Goal: Information Seeking & Learning: Learn about a topic

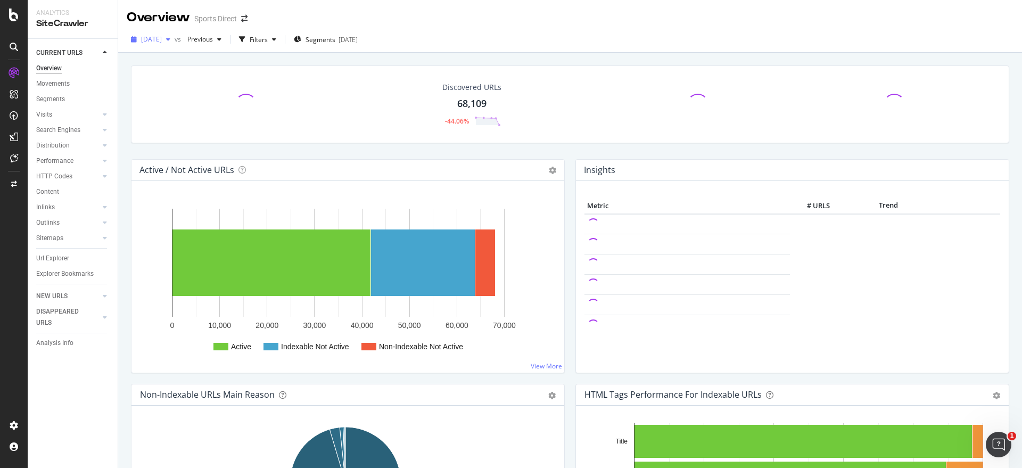
click at [175, 39] on div "button" at bounding box center [168, 39] width 13 height 6
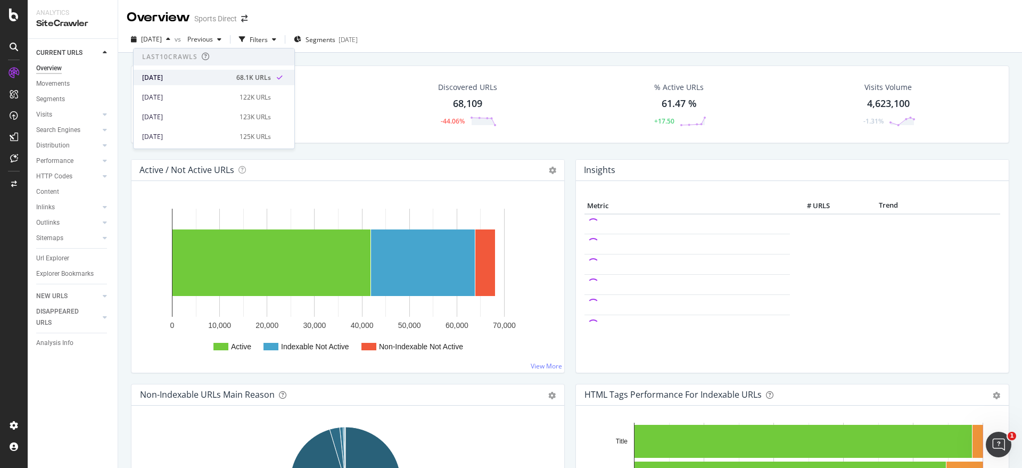
click at [161, 76] on div "2025 Sep. 14th" at bounding box center [186, 78] width 88 height 10
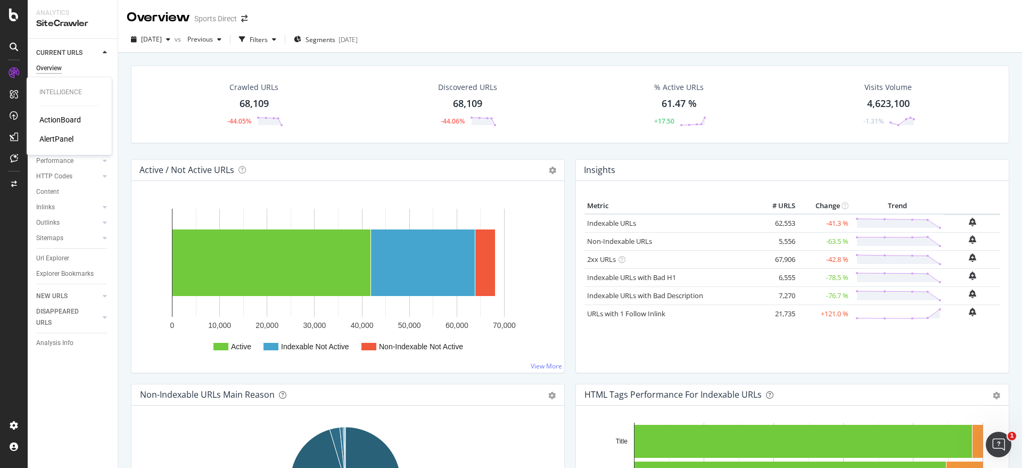
click at [65, 140] on div "AlertPanel" at bounding box center [56, 139] width 34 height 11
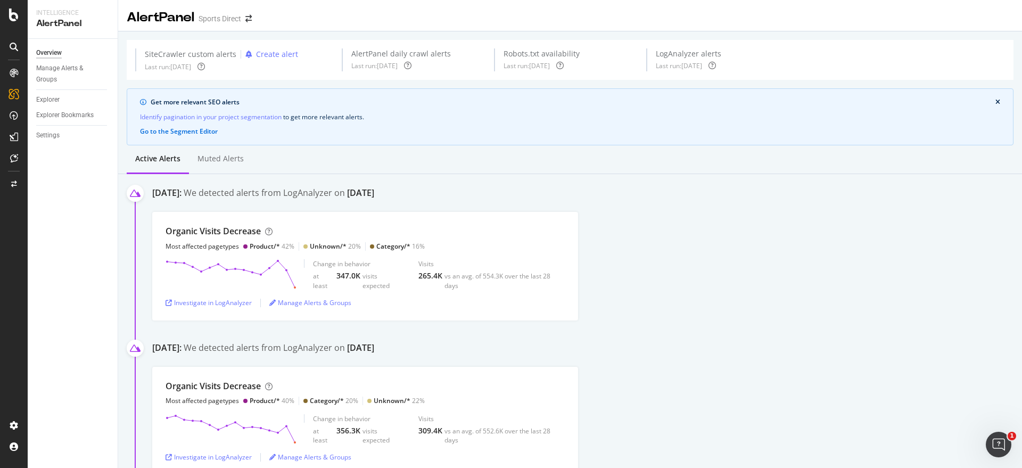
drag, startPoint x: 219, startPoint y: 303, endPoint x: 713, endPoint y: 287, distance: 494.1
click at [713, 287] on div "Organic Visits Decrease Most affected pagetypes Product/* 42% Unknown/* 20% Cat…" at bounding box center [587, 266] width 870 height 108
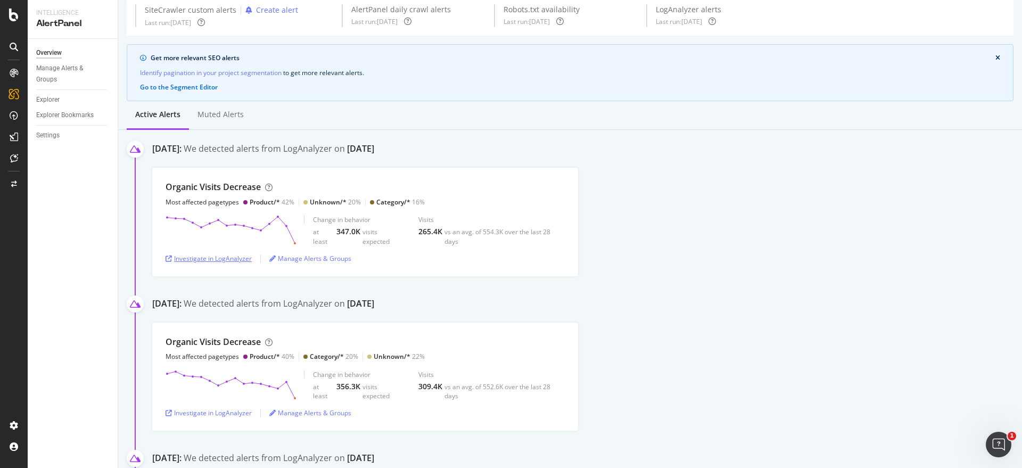
scroll to position [67, 0]
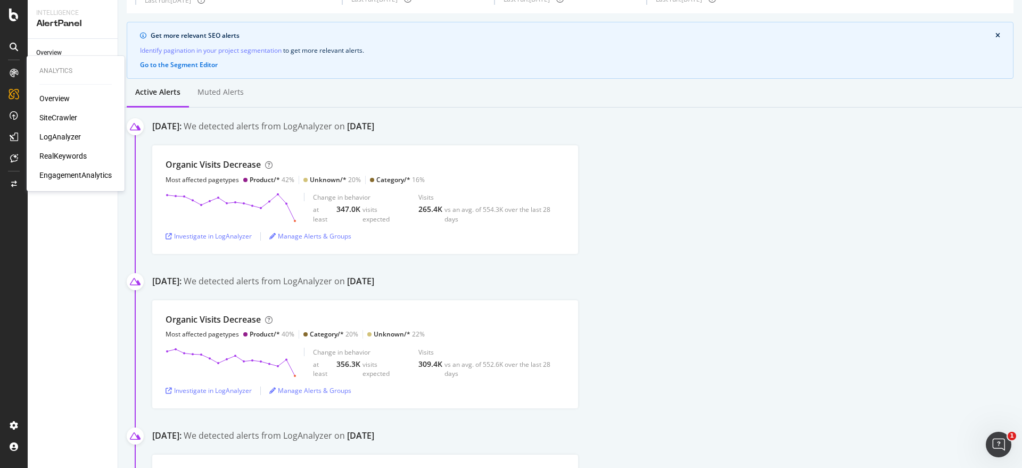
click at [63, 152] on div "RealKeywords" at bounding box center [62, 156] width 47 height 11
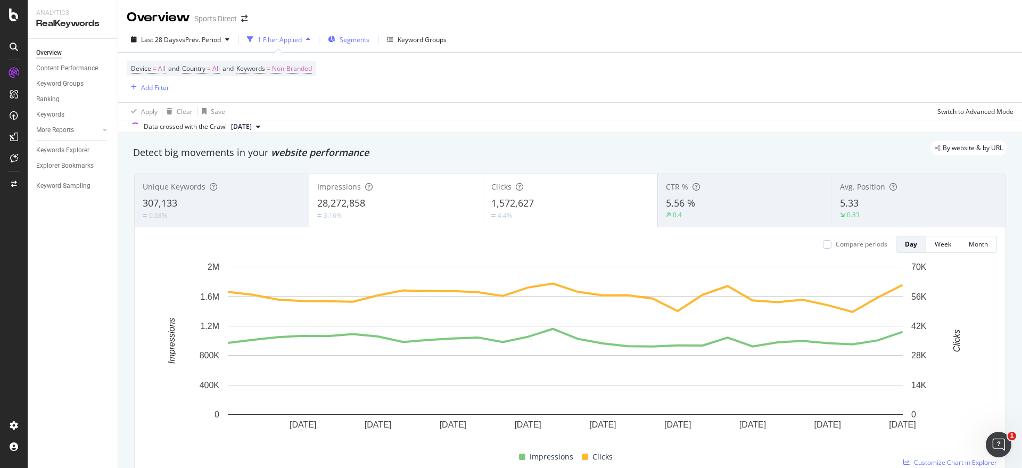
click at [346, 39] on span "Segments" at bounding box center [355, 39] width 30 height 9
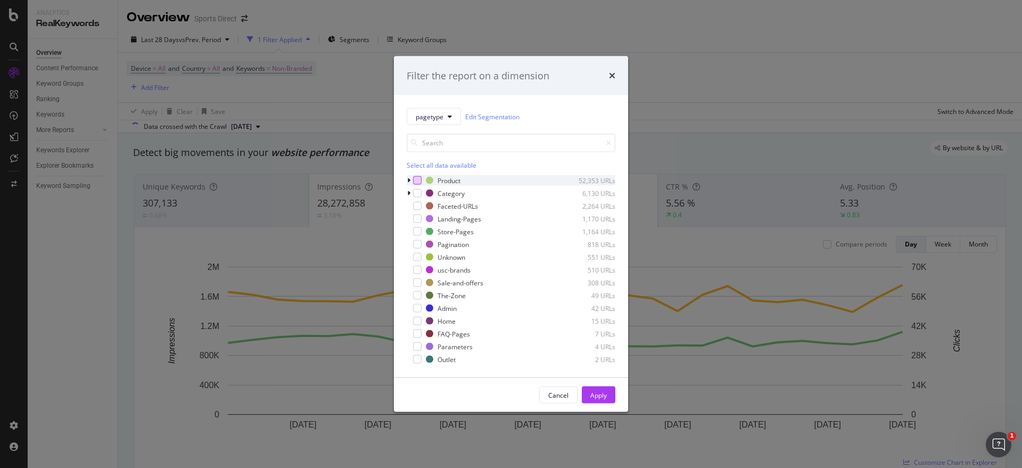
click at [420, 178] on div "modal" at bounding box center [417, 180] width 9 height 9
click at [606, 392] on div "Apply" at bounding box center [598, 394] width 16 height 9
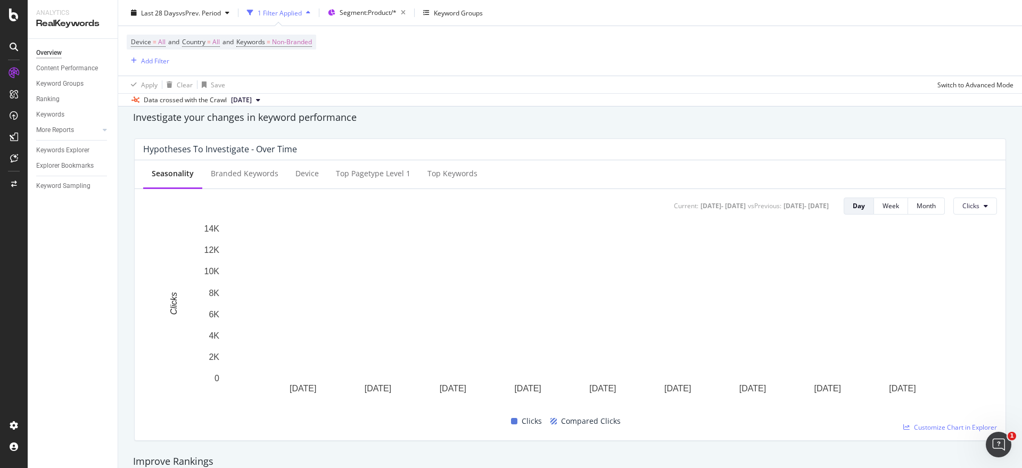
scroll to position [399, 0]
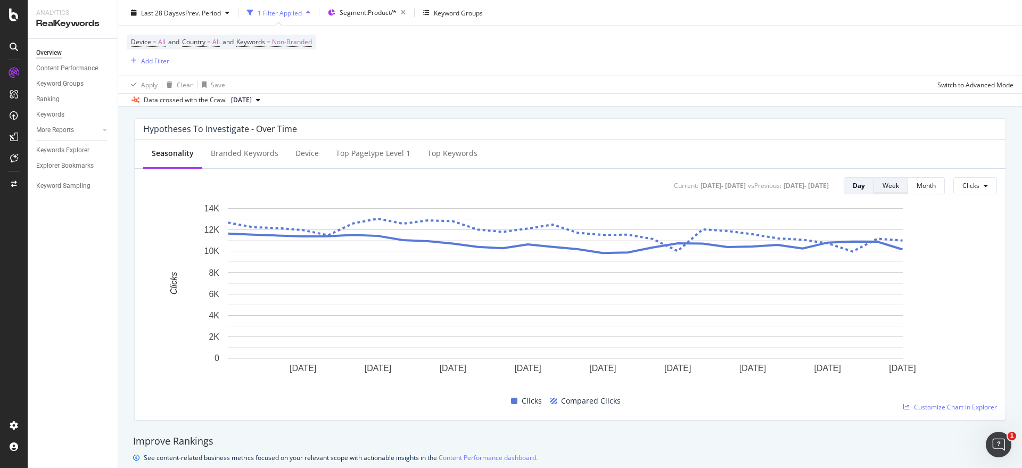
click at [884, 187] on div "Week" at bounding box center [890, 185] width 16 height 9
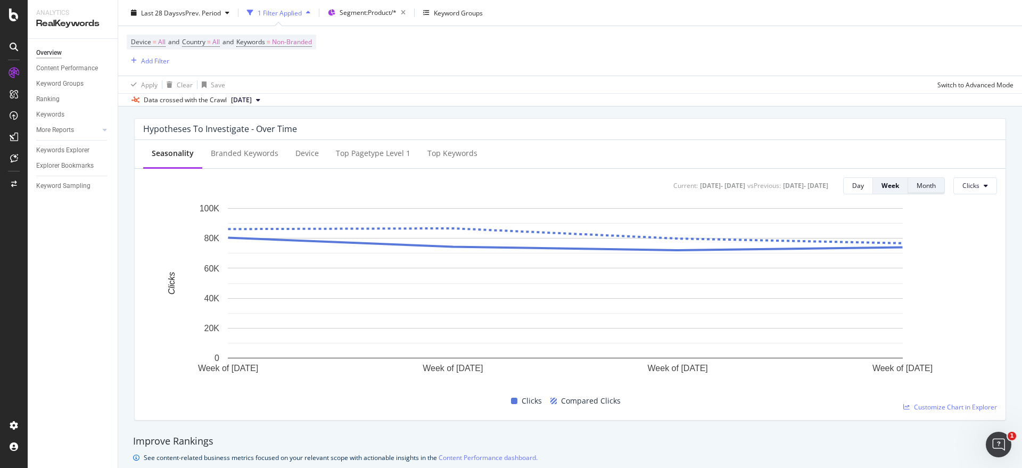
click at [921, 186] on div "Month" at bounding box center [925, 185] width 19 height 9
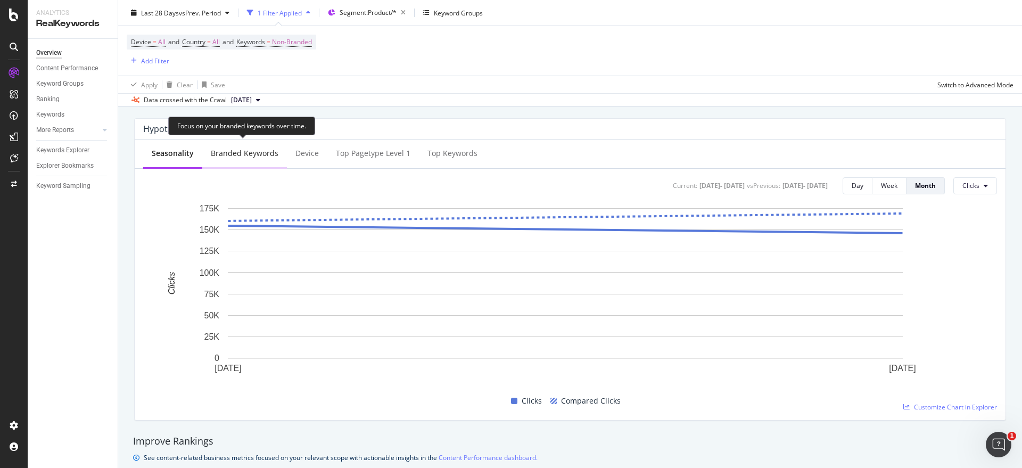
click at [247, 155] on div "Branded Keywords" at bounding box center [245, 153] width 68 height 11
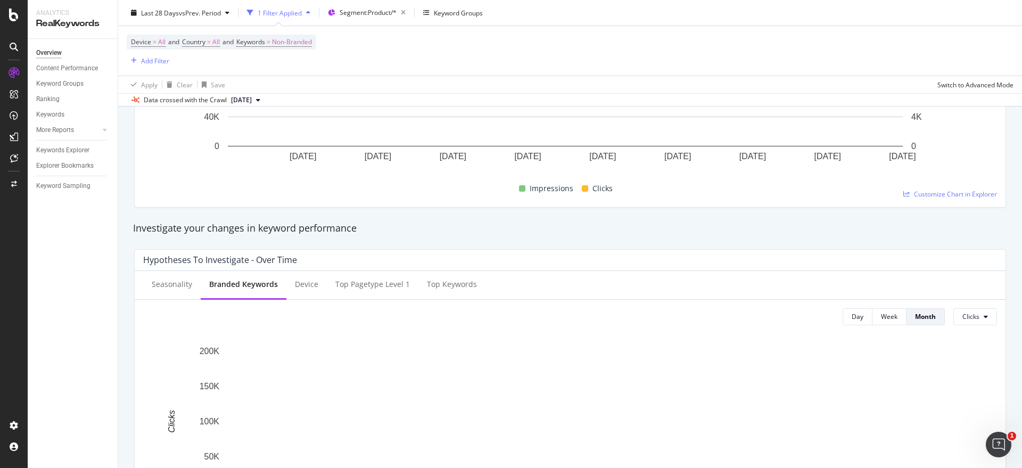
scroll to position [333, 0]
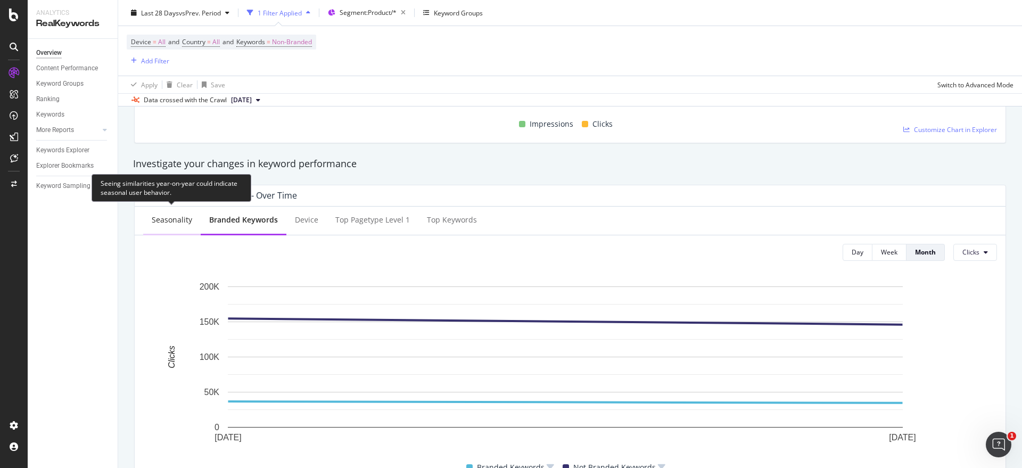
click at [177, 222] on div "Seasonality" at bounding box center [172, 219] width 40 height 11
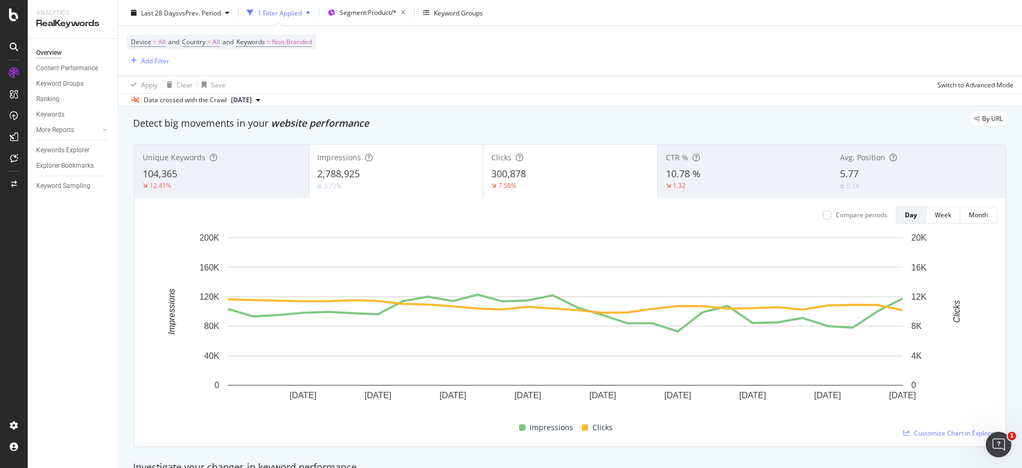
scroll to position [0, 0]
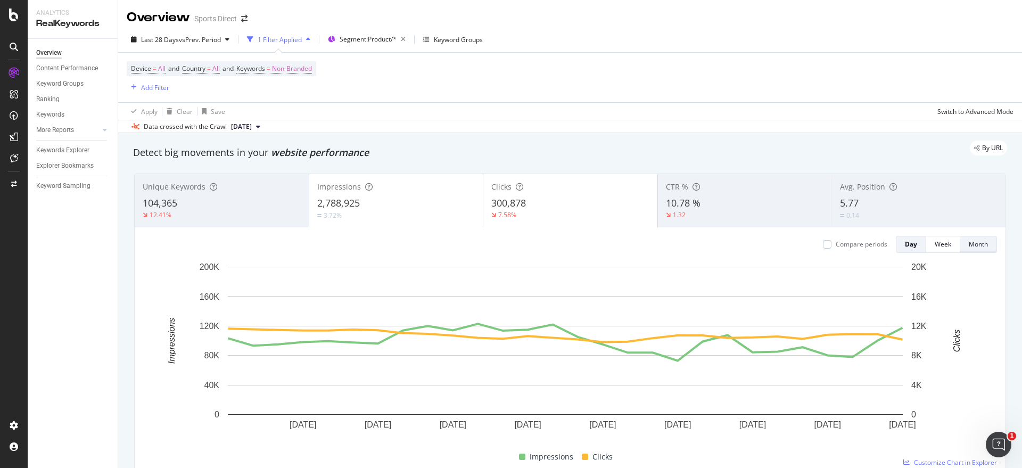
click at [969, 244] on div "Month" at bounding box center [978, 243] width 19 height 9
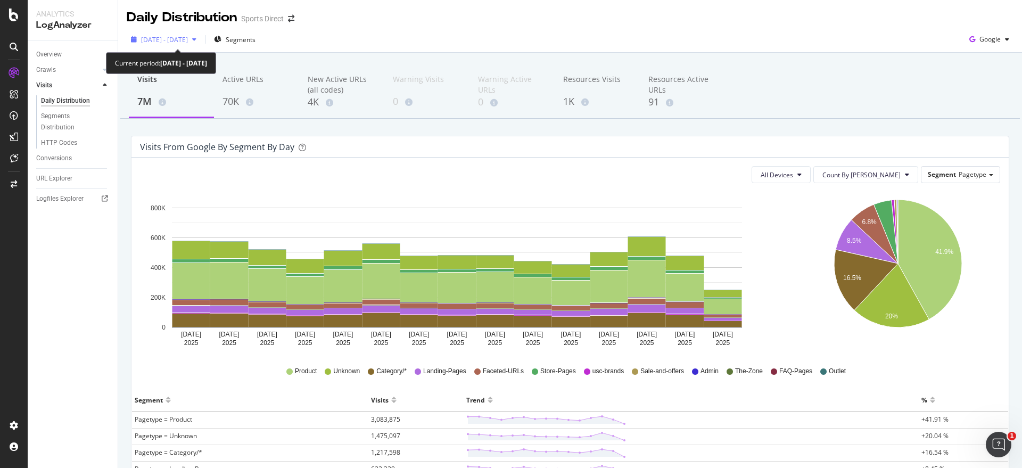
click at [196, 39] on icon "button" at bounding box center [194, 39] width 4 height 6
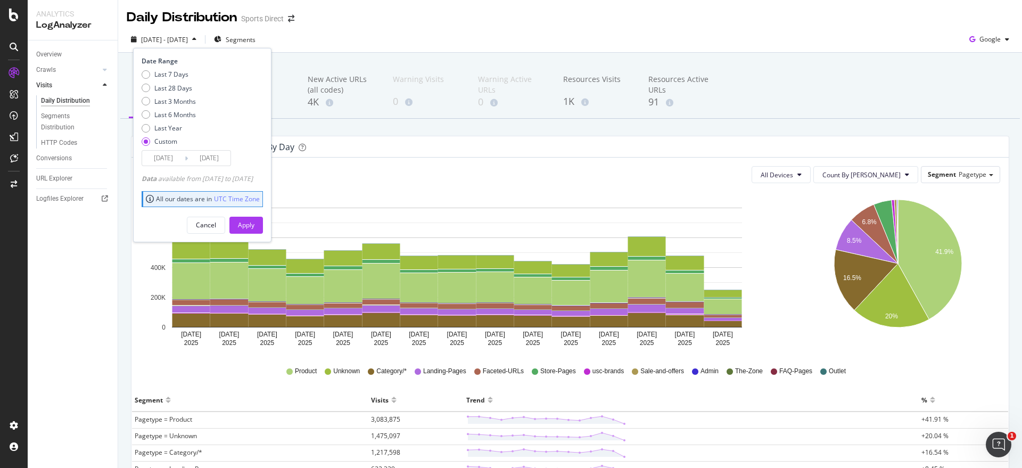
click at [86, 287] on div "Overview Crawls Daily Distribution Segments Distribution HTTP Codes Resources V…" at bounding box center [73, 253] width 90 height 427
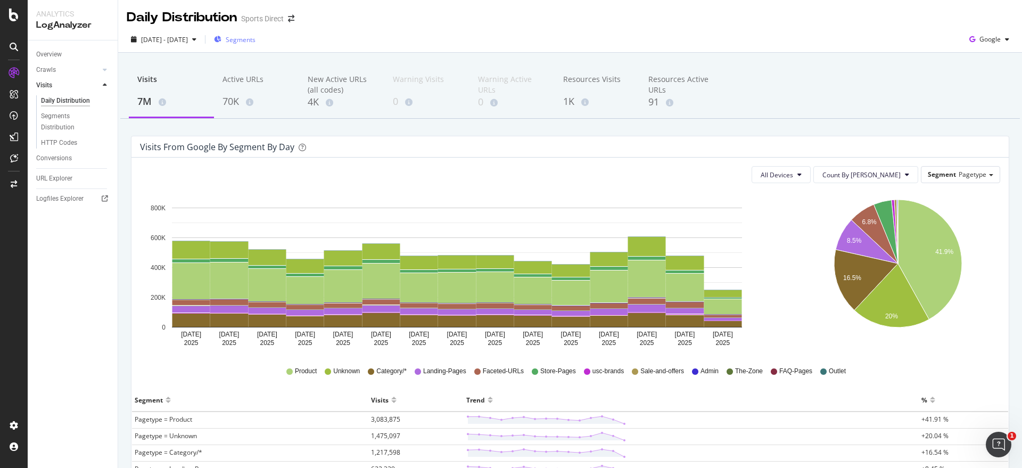
click at [255, 37] on span "Segments" at bounding box center [241, 39] width 30 height 9
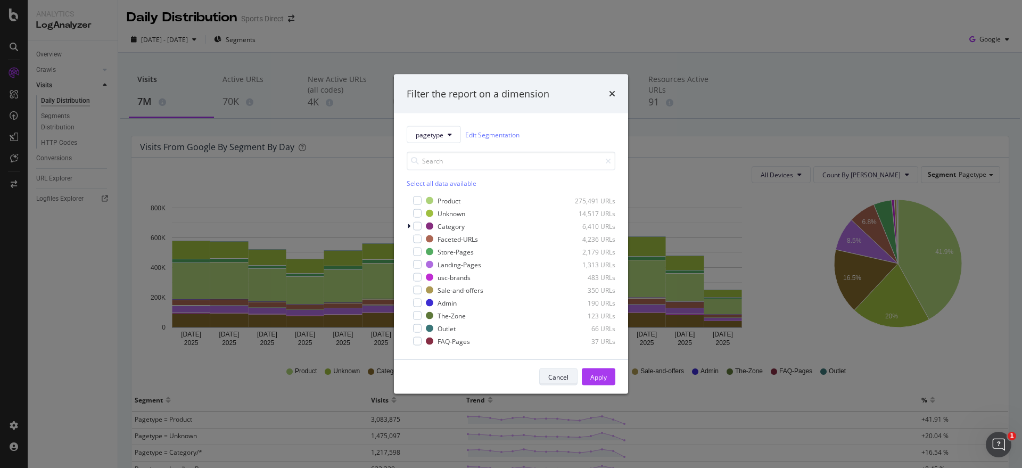
click at [553, 374] on div "Cancel" at bounding box center [558, 376] width 20 height 9
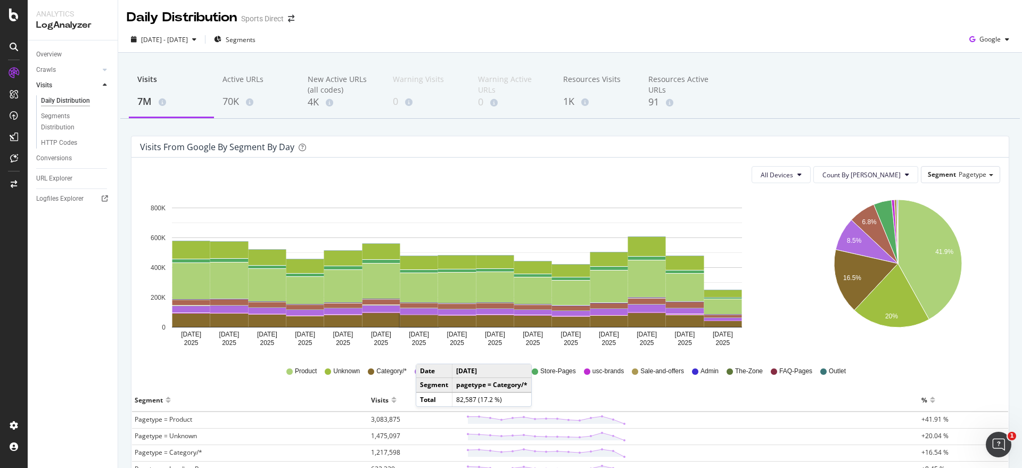
scroll to position [133, 0]
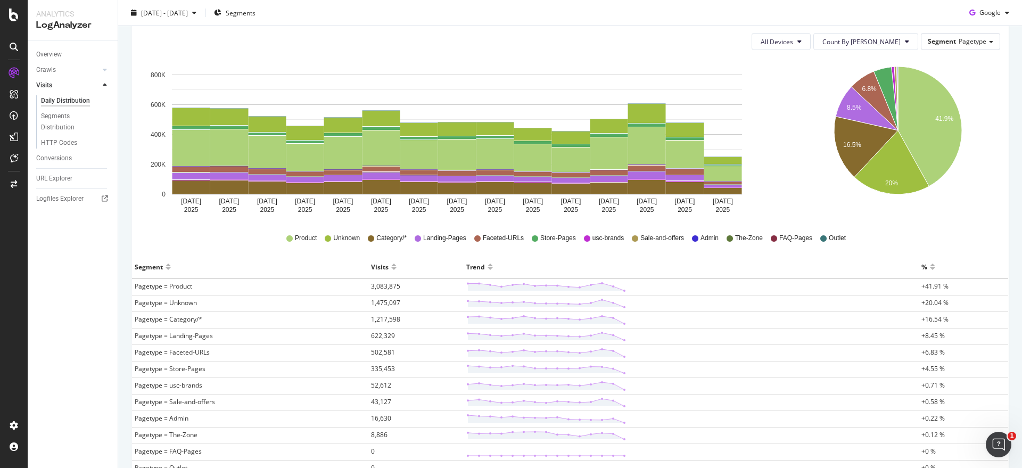
click at [174, 286] on span "Pagetype = Product" at bounding box center [163, 286] width 57 height 9
click at [153, 287] on span "Pagetype = Product" at bounding box center [163, 286] width 57 height 9
click at [523, 285] on polygon at bounding box center [546, 286] width 156 height 7
click at [500, 283] on icon at bounding box center [546, 287] width 160 height 11
click at [921, 285] on span "+41.91 %" at bounding box center [934, 286] width 27 height 9
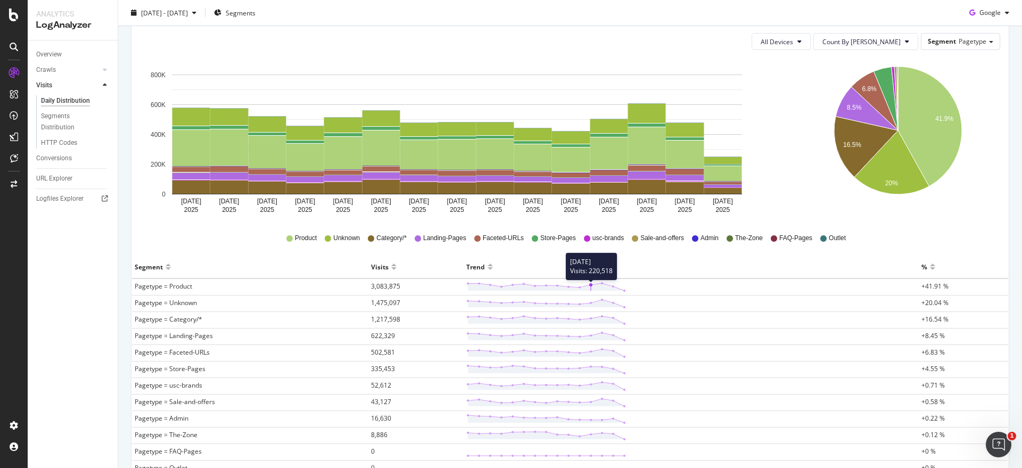
click at [589, 286] on polygon at bounding box center [546, 286] width 156 height 7
click at [492, 287] on polygon at bounding box center [546, 286] width 156 height 7
click at [384, 285] on span "3,083,875" at bounding box center [385, 286] width 29 height 9
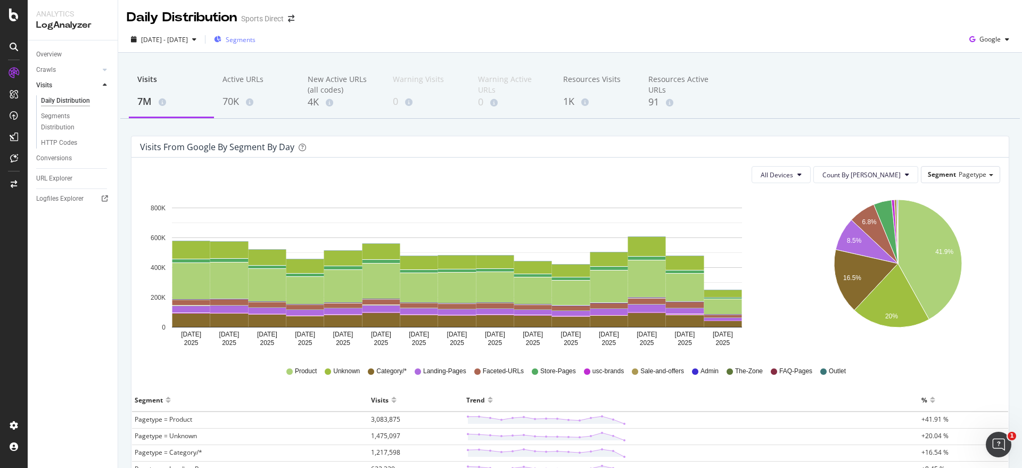
click at [255, 38] on span "Segments" at bounding box center [241, 39] width 30 height 9
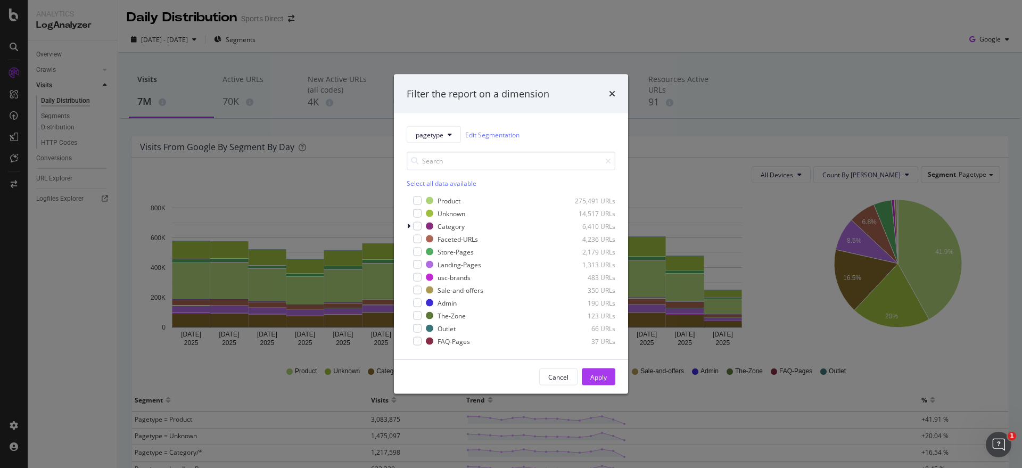
click at [419, 186] on div "Select all data available" at bounding box center [511, 183] width 209 height 9
click at [428, 185] on div "Unselect all data available" at bounding box center [511, 183] width 209 height 9
click at [415, 200] on div "modal" at bounding box center [417, 200] width 9 height 9
click at [602, 370] on div "Apply" at bounding box center [598, 377] width 16 height 16
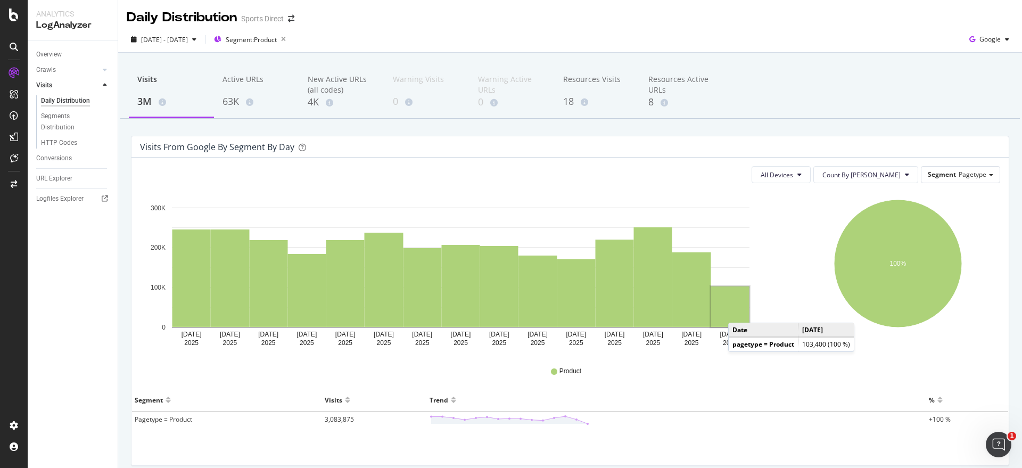
click at [739, 312] on rect "A chart." at bounding box center [730, 306] width 38 height 40
click at [249, 80] on div "Active URLs" at bounding box center [256, 84] width 68 height 20
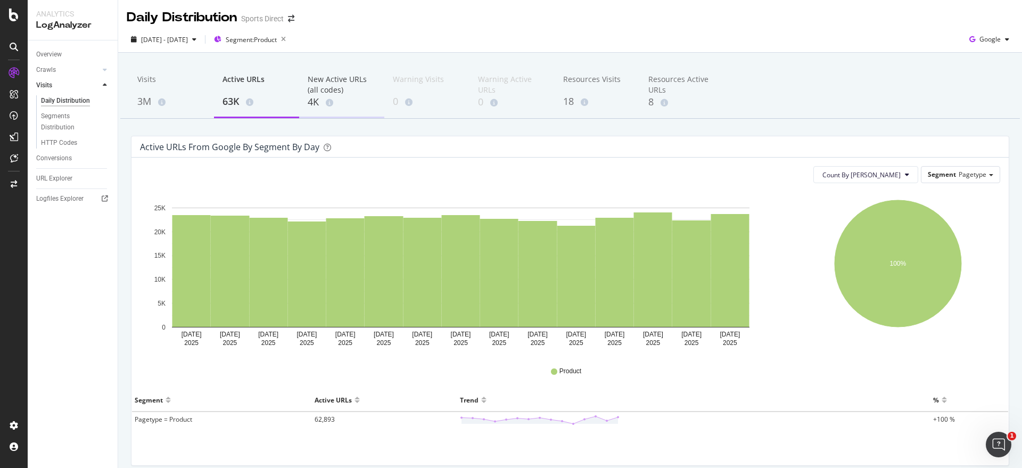
click at [333, 87] on div "New Active URLs (all codes)" at bounding box center [342, 84] width 68 height 21
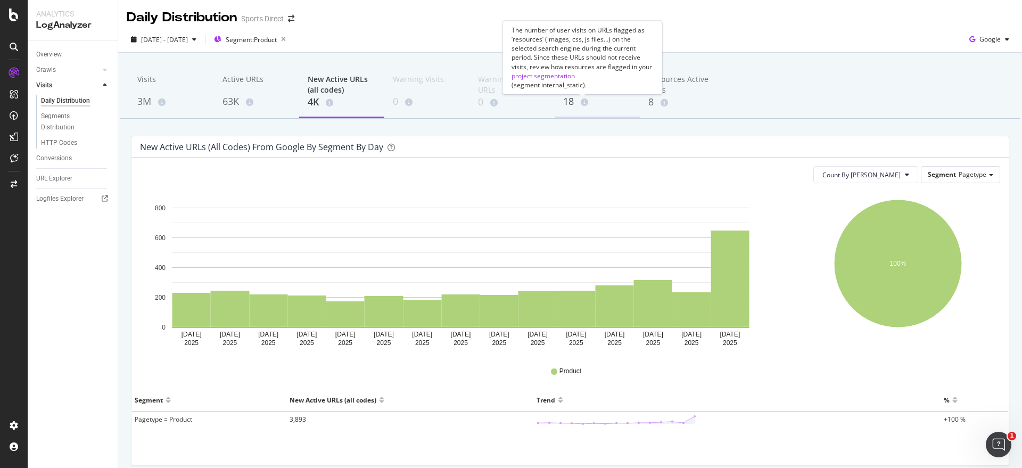
click at [577, 100] on span at bounding box center [582, 101] width 12 height 7
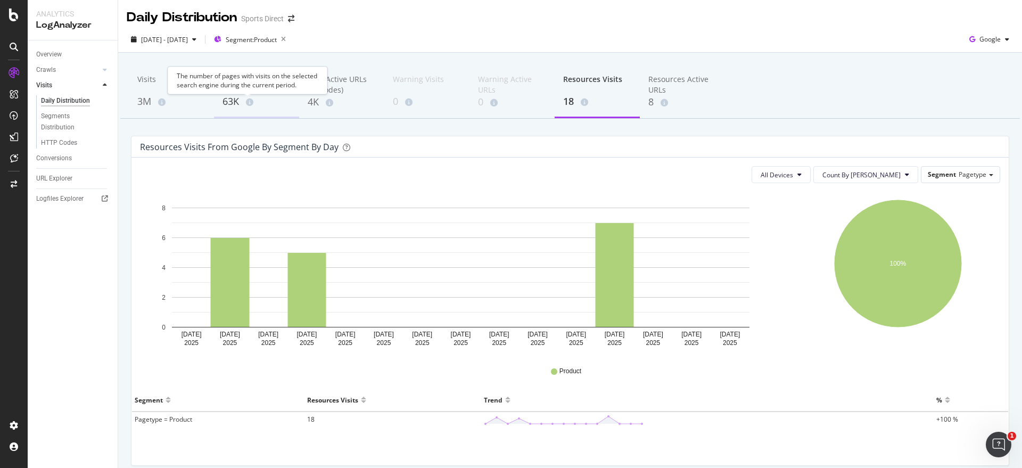
click at [246, 101] on icon at bounding box center [249, 101] width 7 height 7
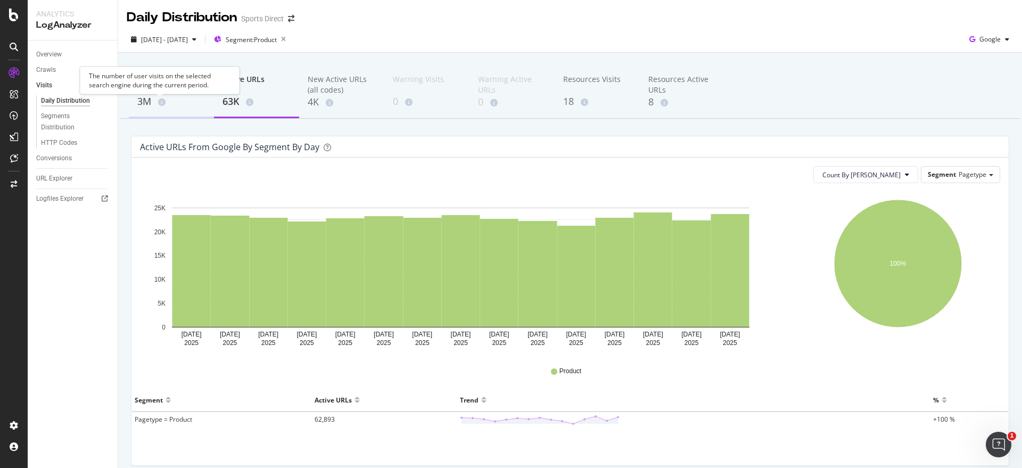
click at [159, 104] on icon at bounding box center [161, 101] width 7 height 7
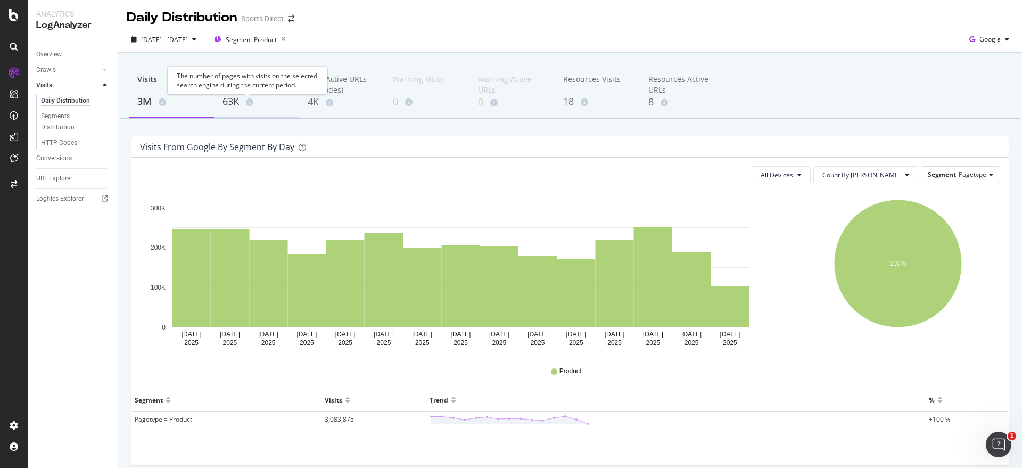
click at [245, 97] on div "63K" at bounding box center [256, 102] width 68 height 14
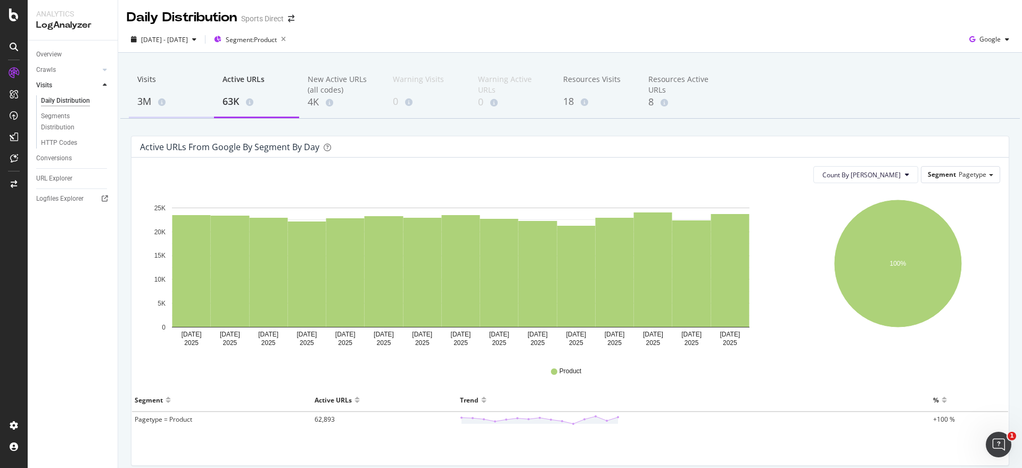
click at [166, 102] on div "3M" at bounding box center [171, 102] width 68 height 14
